Goal: Task Accomplishment & Management: Use online tool/utility

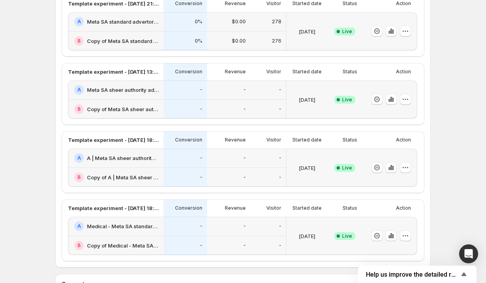
scroll to position [294, 0]
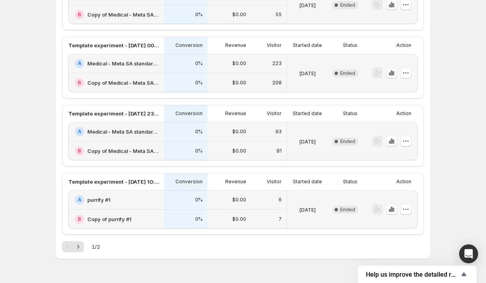
scroll to position [1206, 0]
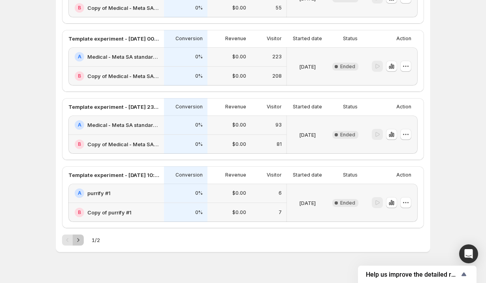
click at [81, 241] on icon "Next" at bounding box center [78, 240] width 8 height 8
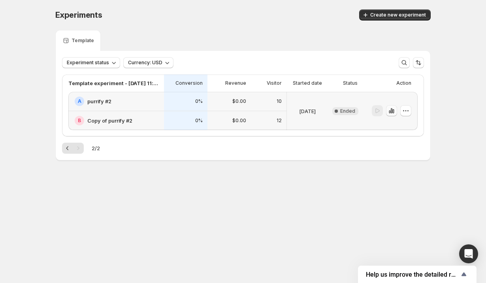
click at [391, 113] on icon "button" at bounding box center [391, 111] width 8 height 8
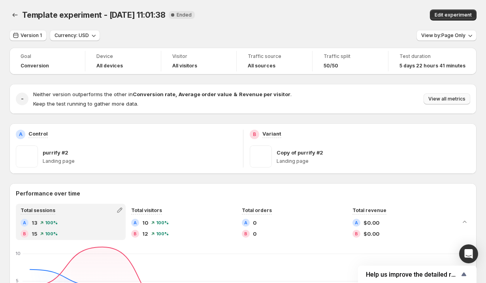
click at [436, 103] on button "View all metrics" at bounding box center [446, 99] width 47 height 11
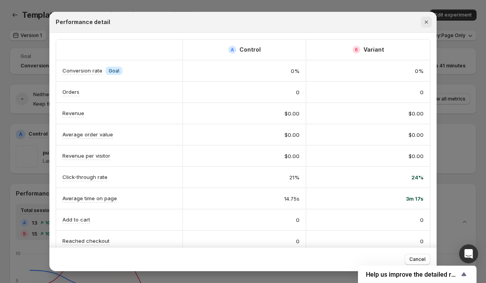
click at [427, 23] on icon "Close" at bounding box center [425, 22] width 3 height 3
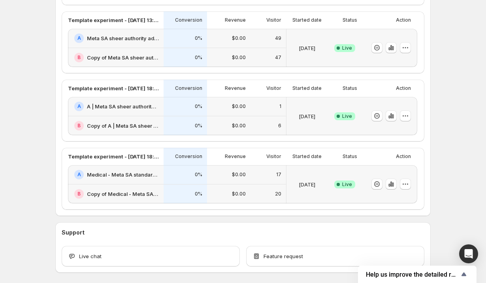
scroll to position [340, 0]
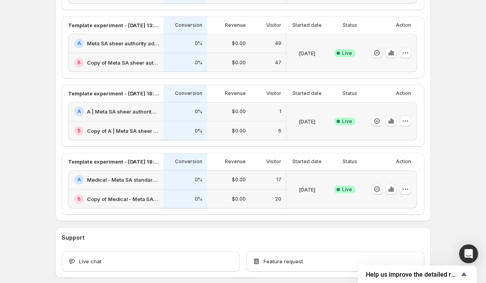
click at [391, 125] on button "button" at bounding box center [390, 121] width 11 height 11
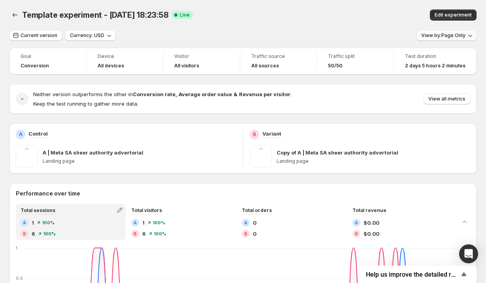
click at [438, 36] on span "View by: Page Only" at bounding box center [443, 35] width 44 height 6
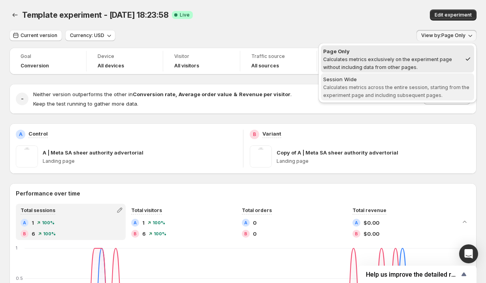
click at [366, 88] on span "Calculates metrics across the entire session, starting from the experiment page…" at bounding box center [396, 91] width 146 height 14
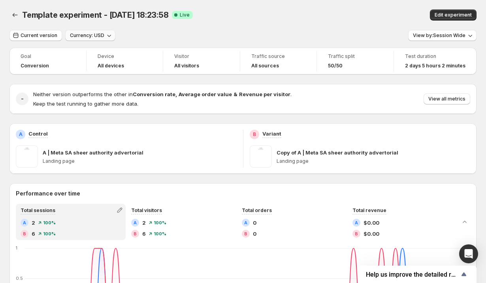
click at [103, 36] on button "Currency: USD" at bounding box center [90, 35] width 50 height 11
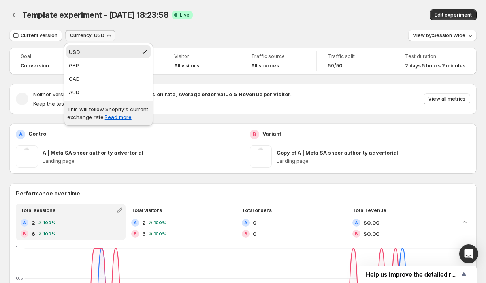
click at [103, 36] on button "Currency: USD" at bounding box center [90, 35] width 50 height 11
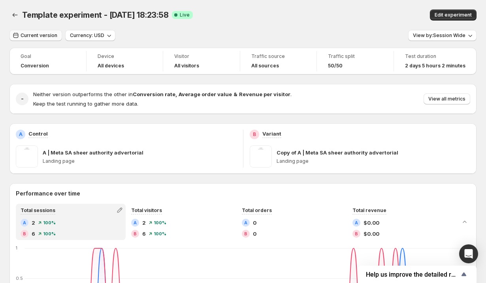
click at [32, 33] on span "Current version" at bounding box center [39, 35] width 37 height 6
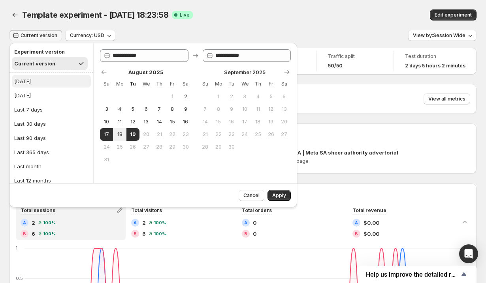
click at [31, 78] on button "Today" at bounding box center [51, 81] width 79 height 13
type input "**********"
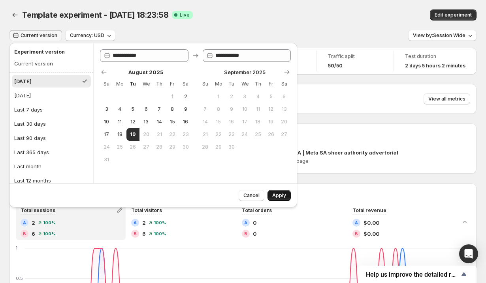
click at [275, 193] on span "Apply" at bounding box center [279, 196] width 14 height 6
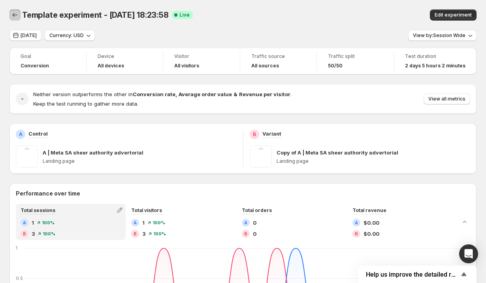
click at [14, 12] on icon "Back" at bounding box center [15, 15] width 8 height 8
